Goal: Information Seeking & Learning: Learn about a topic

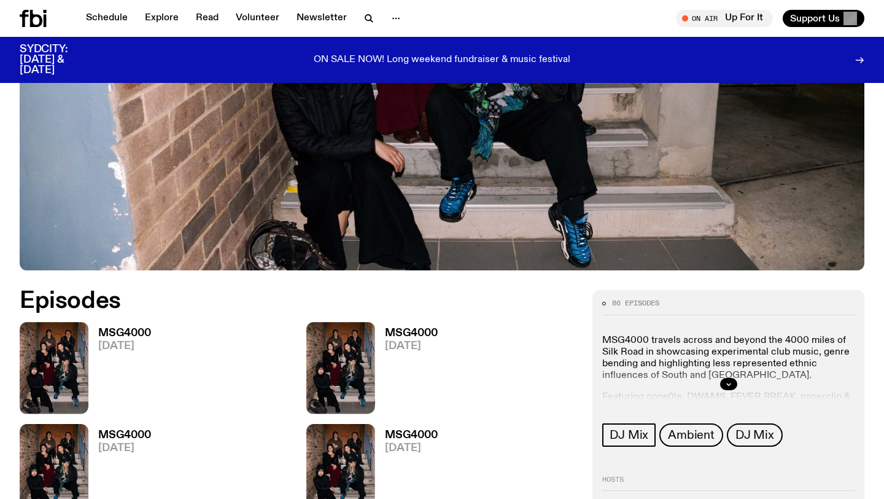
scroll to position [468, 0]
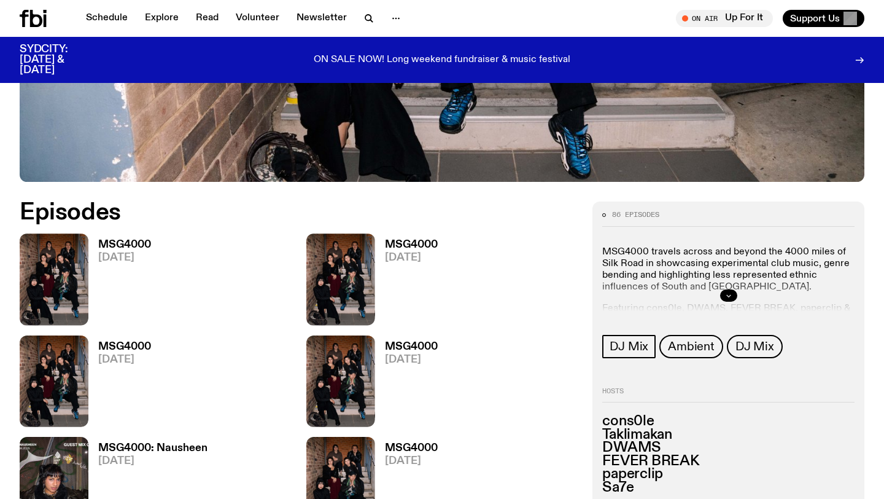
click at [731, 295] on icon "button" at bounding box center [728, 295] width 7 height 7
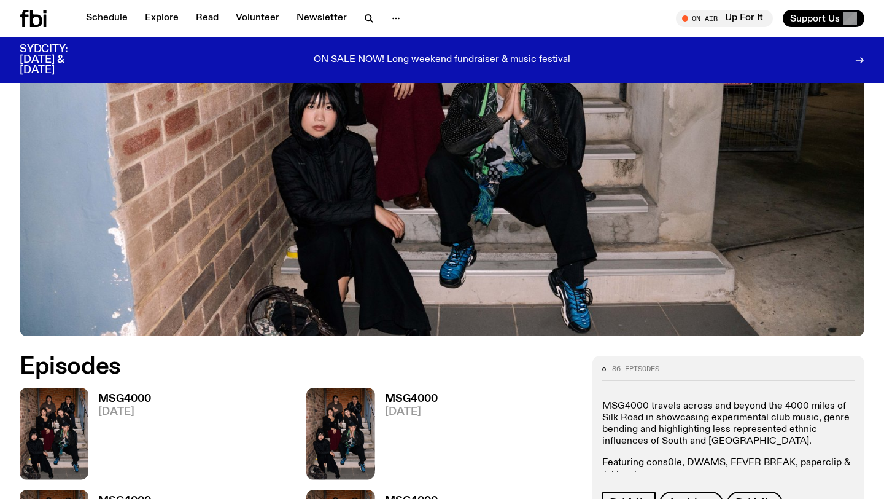
scroll to position [0, 0]
